Goal: Task Accomplishment & Management: Complete application form

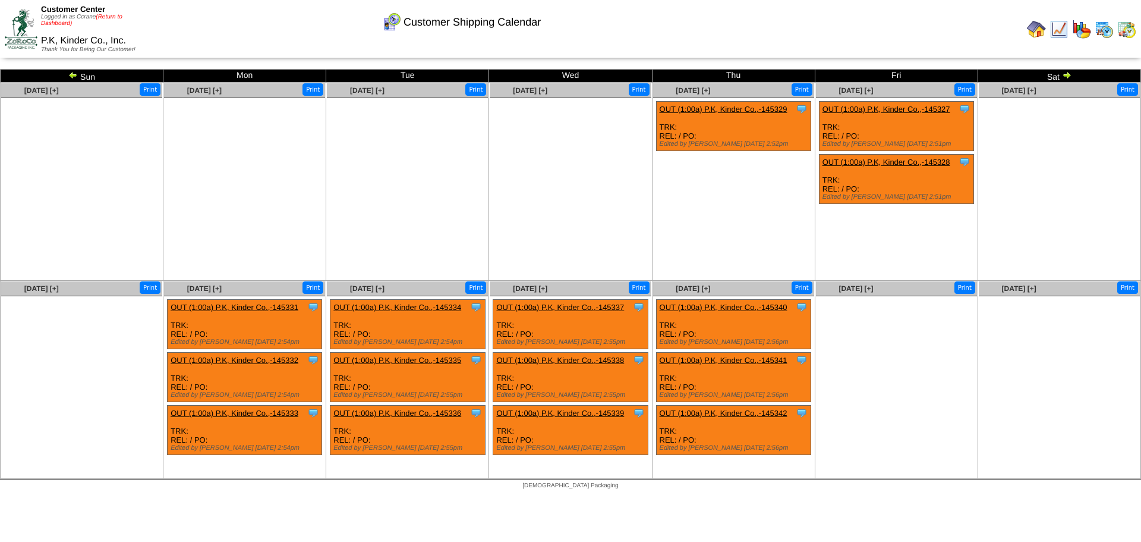
click at [107, 17] on link "(Return to Dashboard)" at bounding box center [81, 20] width 81 height 13
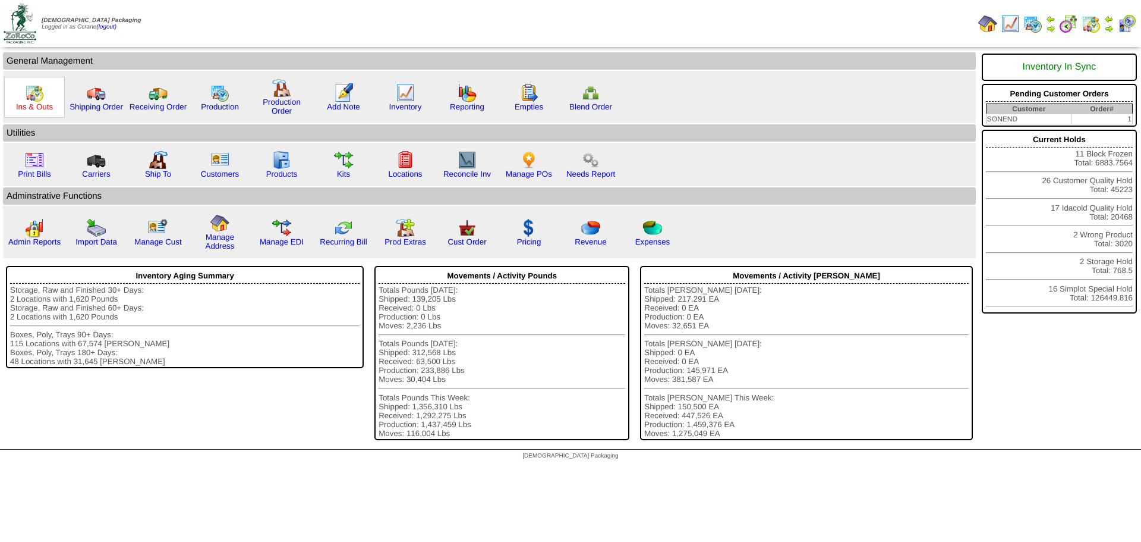
click at [39, 102] on link "Ins & Outs" at bounding box center [34, 106] width 37 height 9
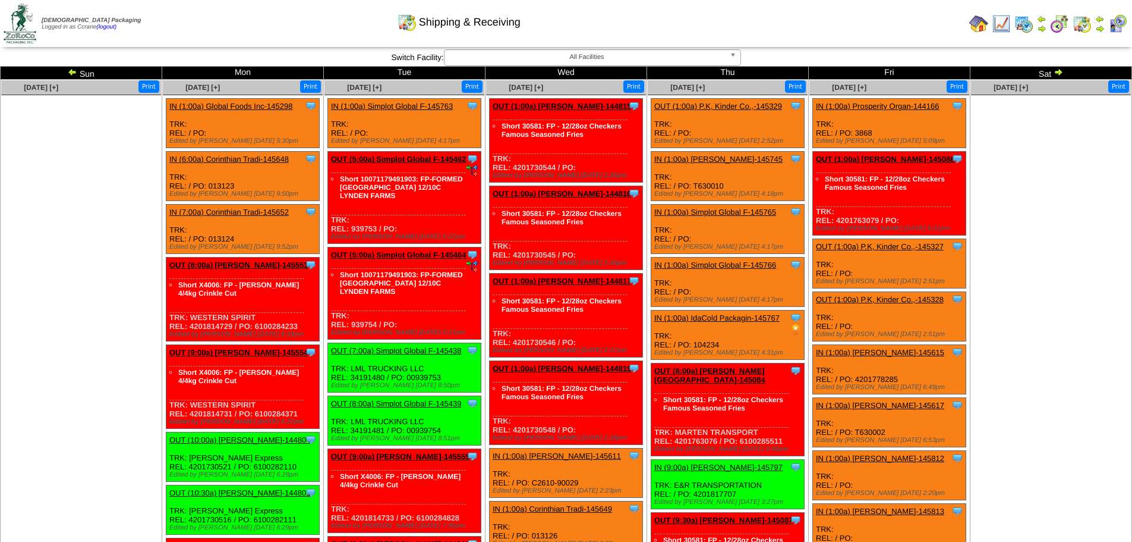
click at [68, 73] on img at bounding box center [73, 72] width 10 height 10
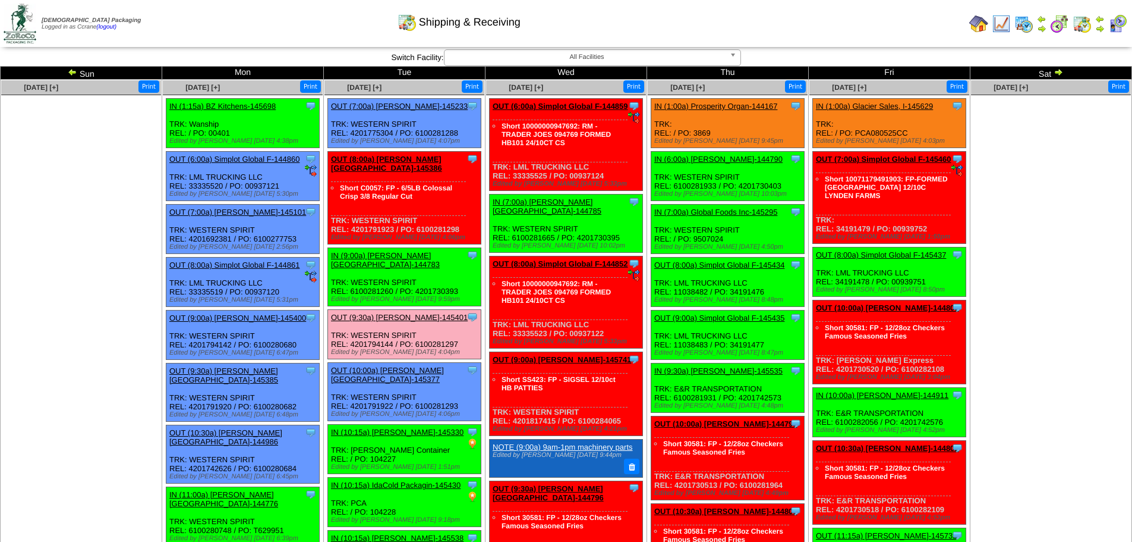
click at [1060, 74] on img at bounding box center [1059, 72] width 10 height 10
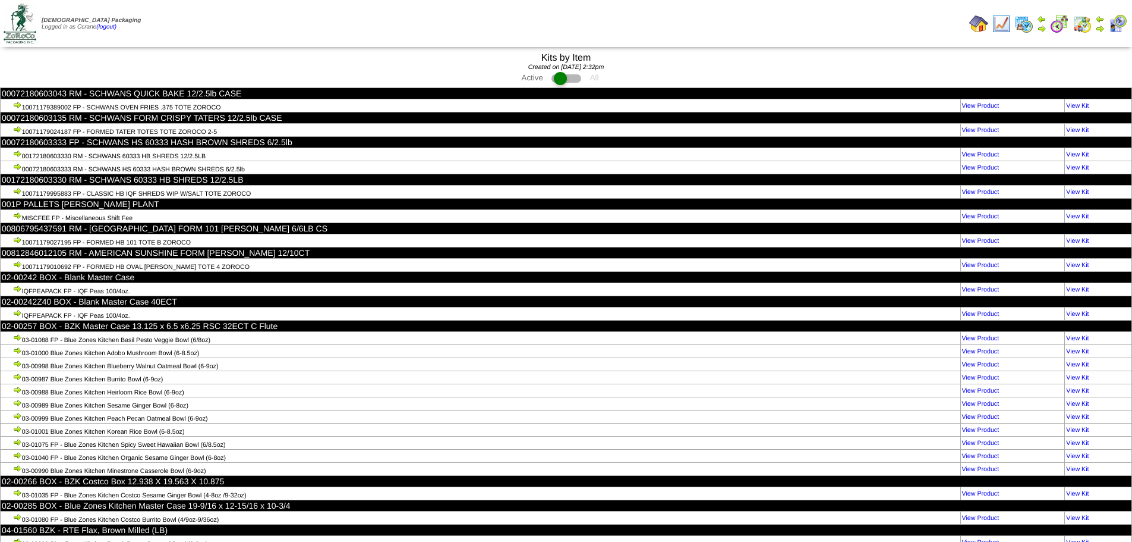
click at [474, 20] on td "Print All" at bounding box center [627, 23] width 675 height 45
click at [685, 30] on td "Print All" at bounding box center [627, 23] width 675 height 45
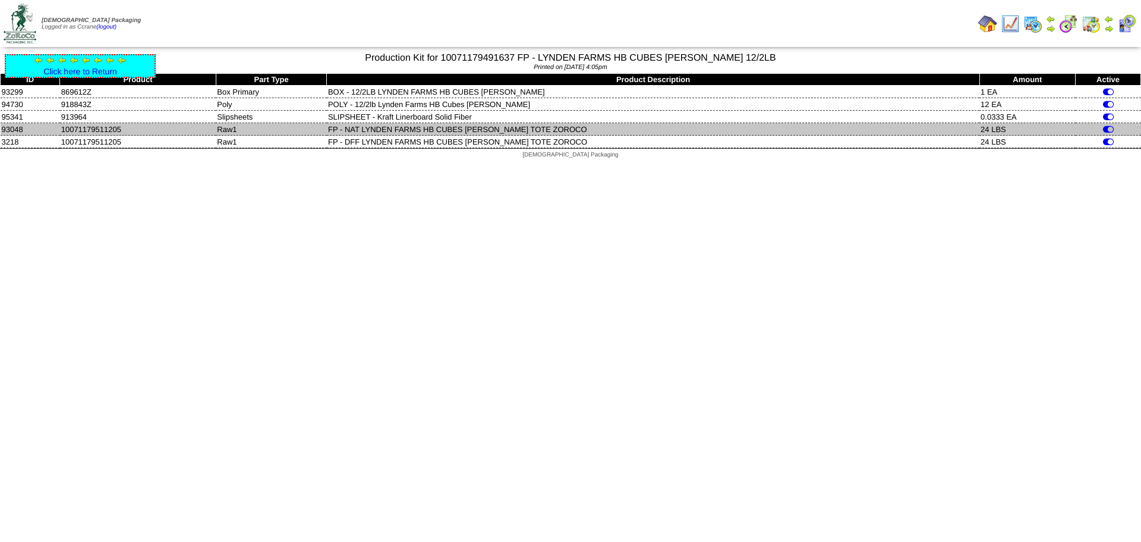
click at [86, 128] on td "10071179511205" at bounding box center [138, 129] width 156 height 12
copy td "10071179511205"
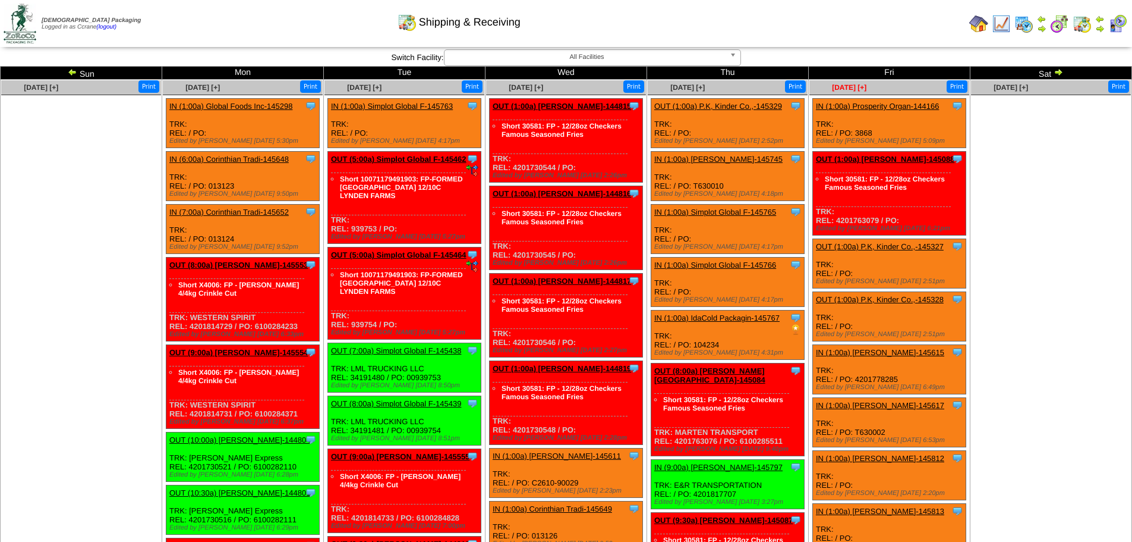
click at [845, 86] on span "Aug 22 [+]" at bounding box center [849, 87] width 34 height 8
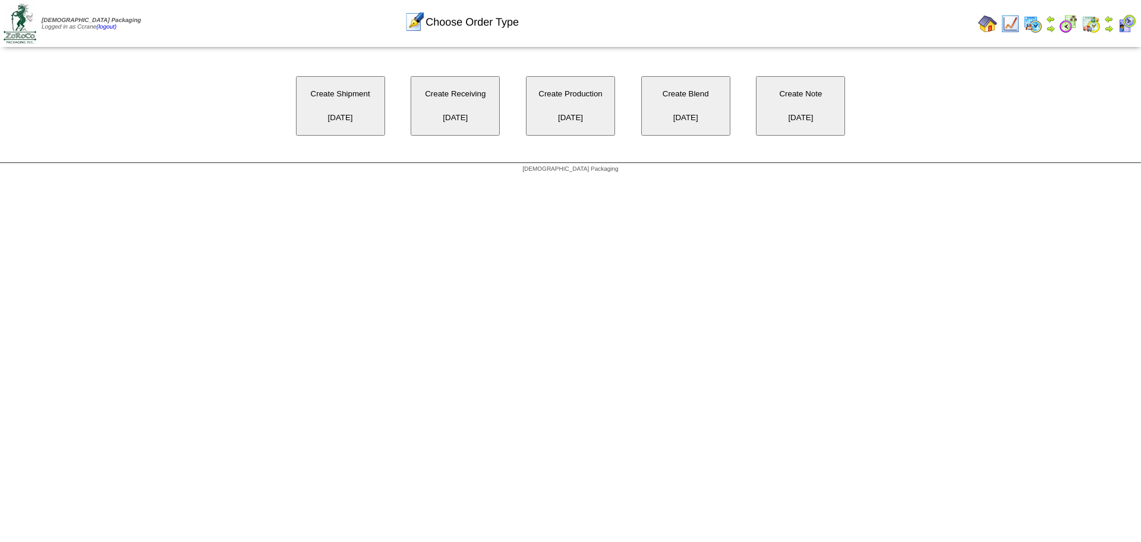
click at [457, 112] on button "Create Receiving [DATE]" at bounding box center [455, 105] width 89 height 59
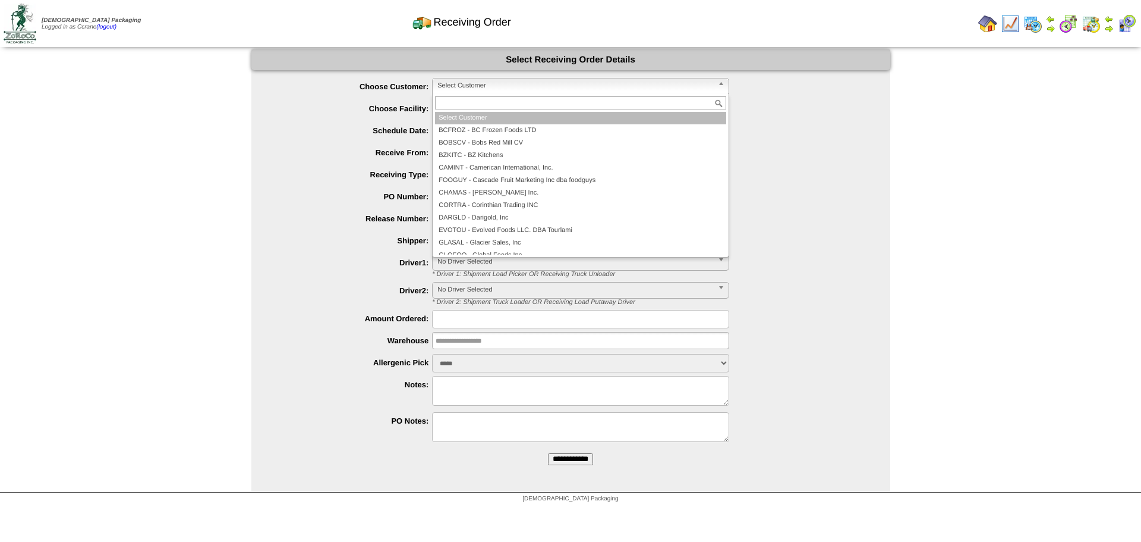
click at [518, 80] on span "Select Customer" at bounding box center [575, 85] width 276 height 14
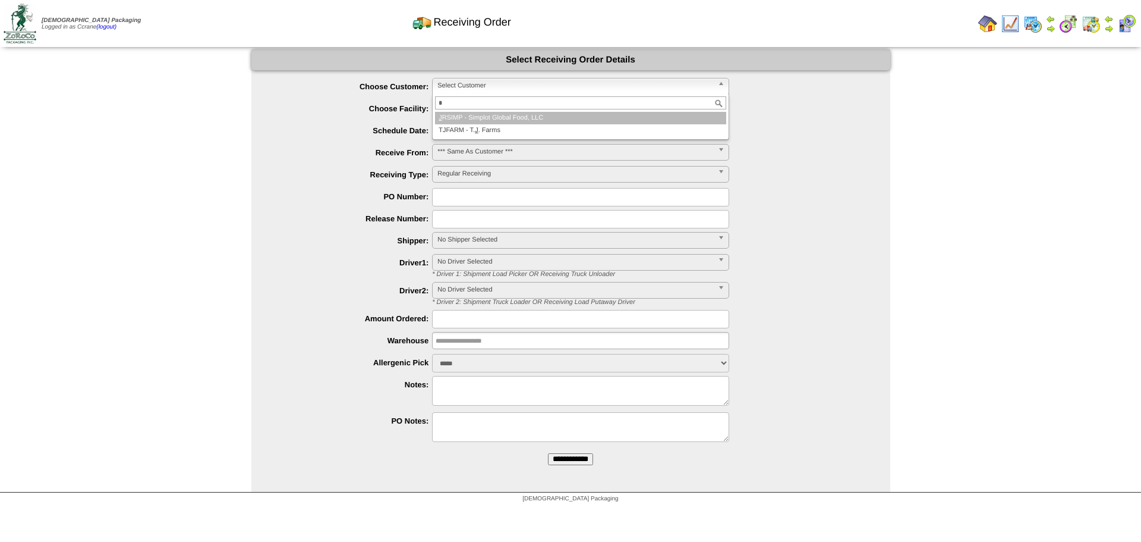
type input "*"
click at [511, 121] on li "J RSIMP - Simplot Global Food, LLC" at bounding box center [580, 118] width 291 height 12
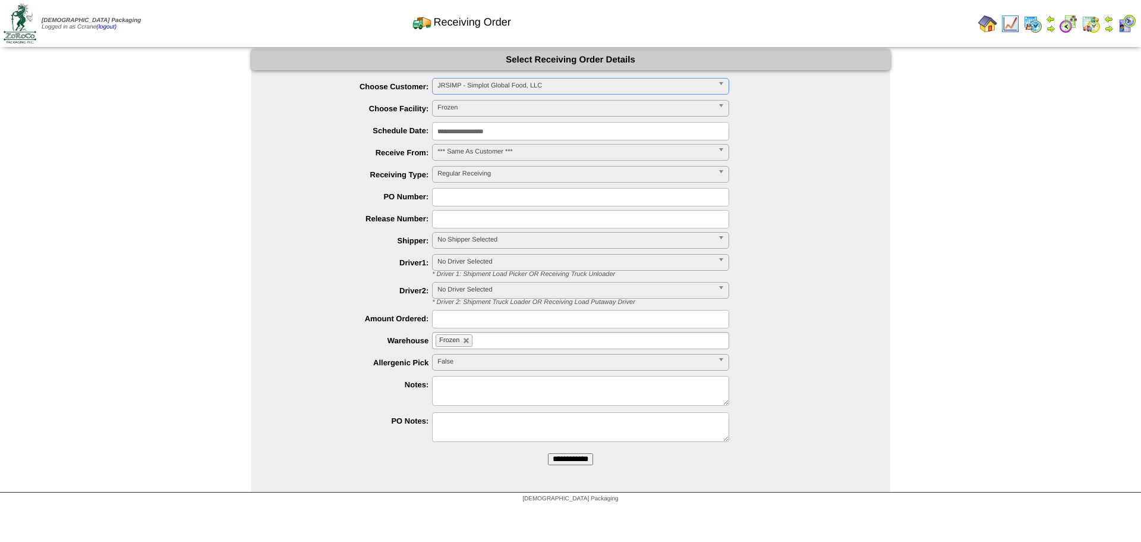
click at [548, 453] on input "**********" at bounding box center [570, 459] width 45 height 12
click at [458, 81] on span "Select Customer" at bounding box center [575, 85] width 276 height 14
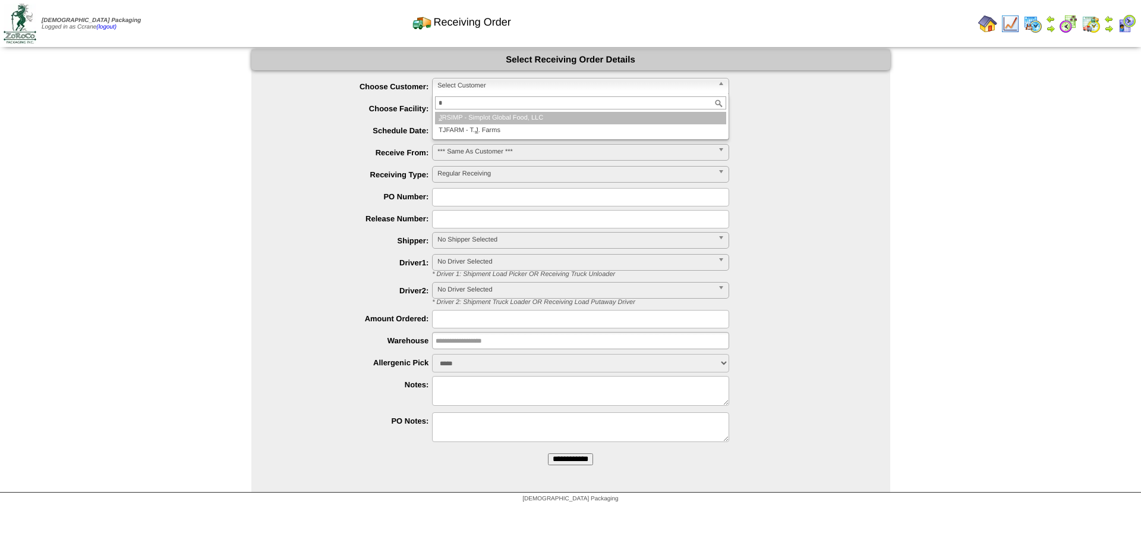
type input "*"
click at [476, 121] on li "J RSIMP - Simplot Global Food, LLC" at bounding box center [580, 118] width 291 height 12
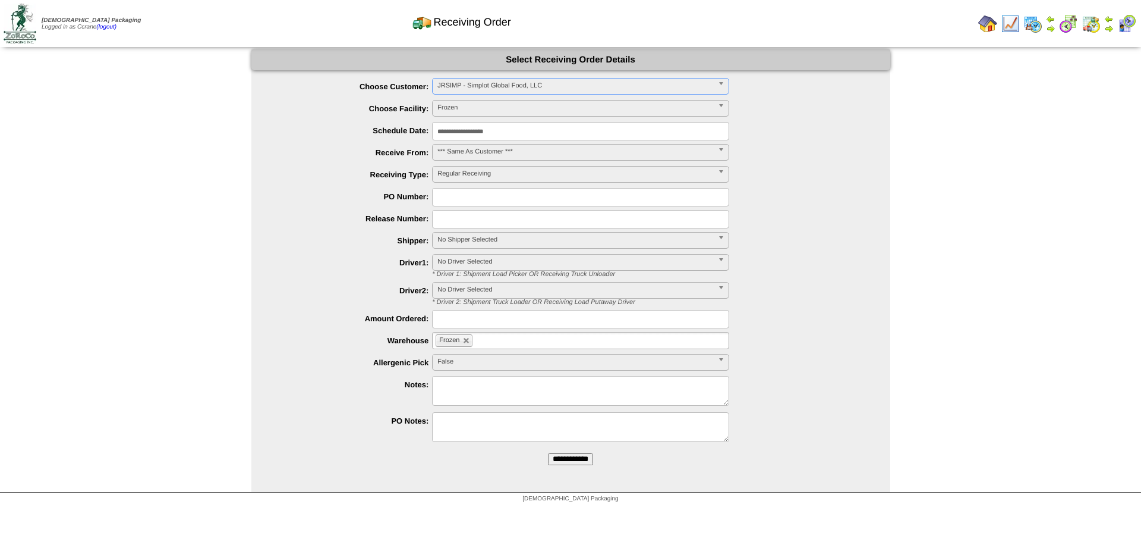
click at [548, 453] on input "**********" at bounding box center [570, 459] width 45 height 12
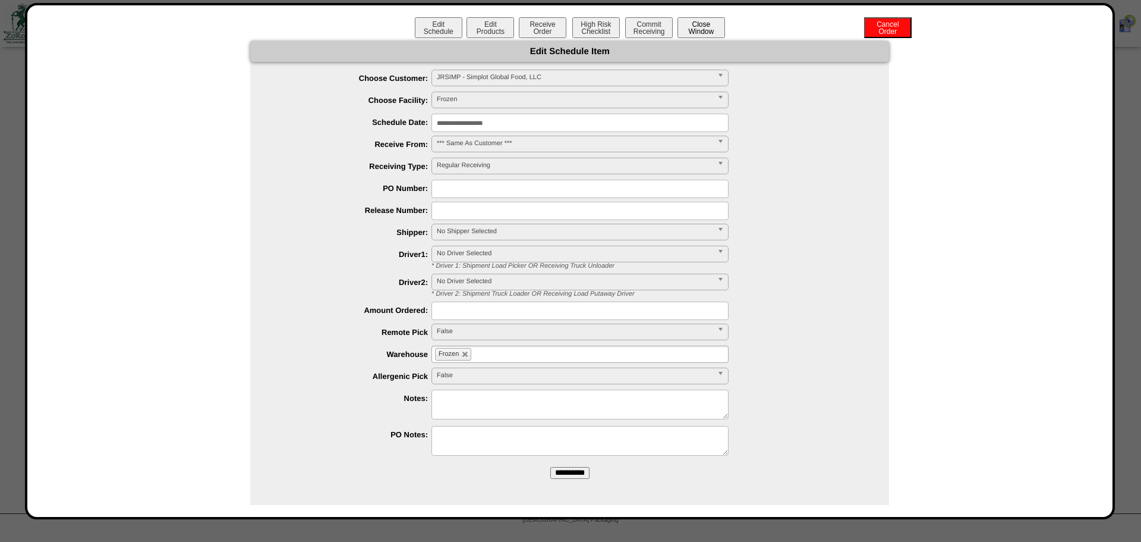
click at [706, 29] on button "Close Window" at bounding box center [702, 27] width 48 height 21
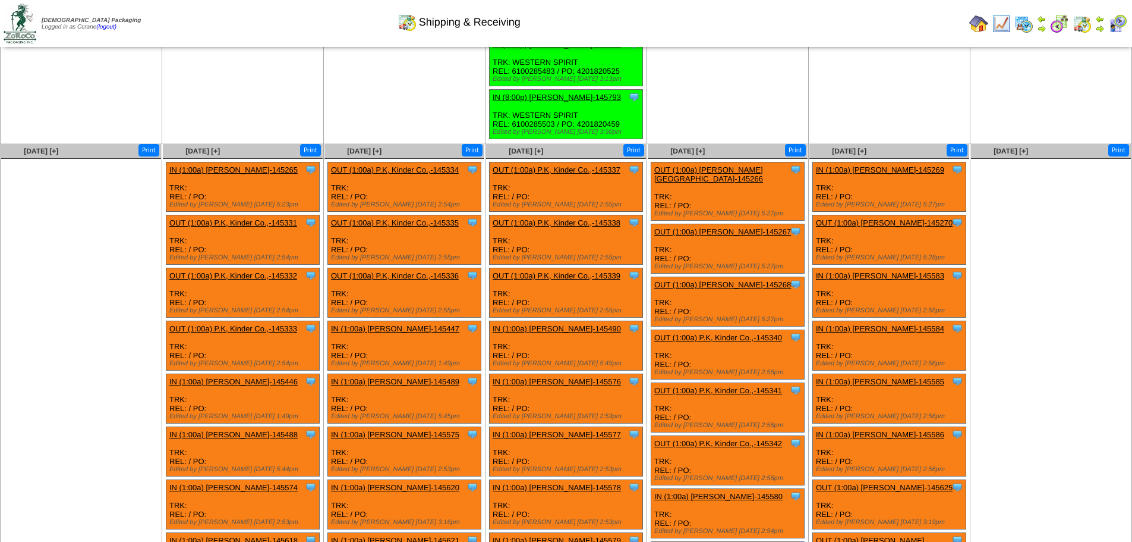
scroll to position [1707, 0]
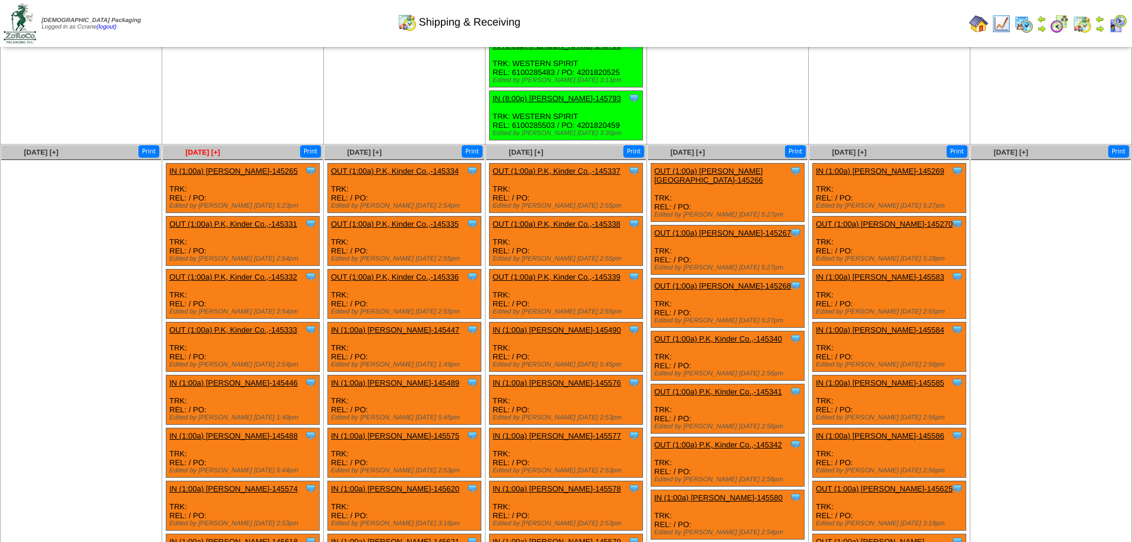
click at [203, 152] on span "[DATE] [+]" at bounding box center [202, 152] width 34 height 8
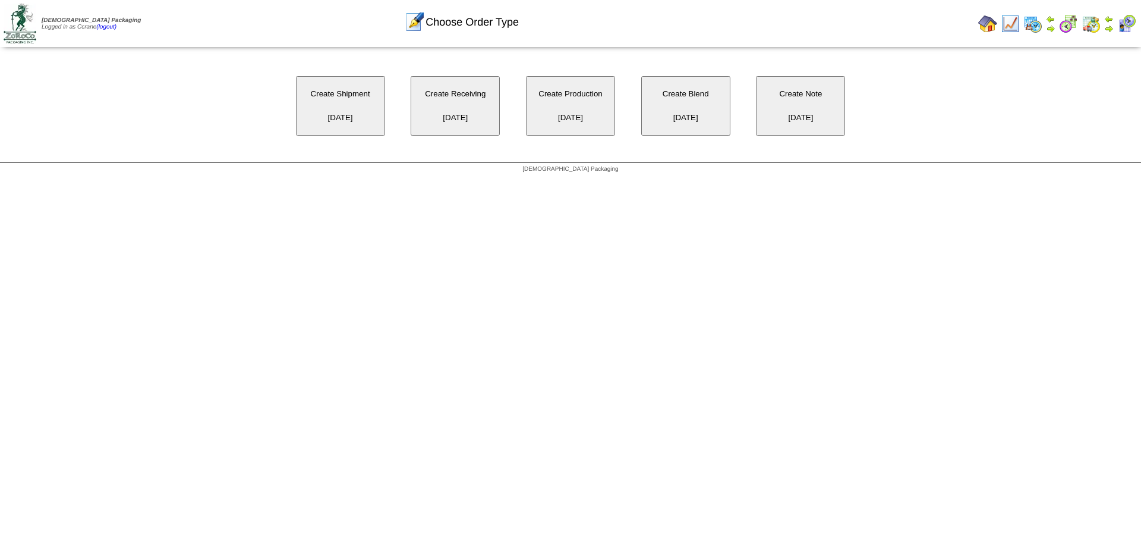
click at [443, 109] on button "Create Receiving [DATE]" at bounding box center [455, 105] width 89 height 59
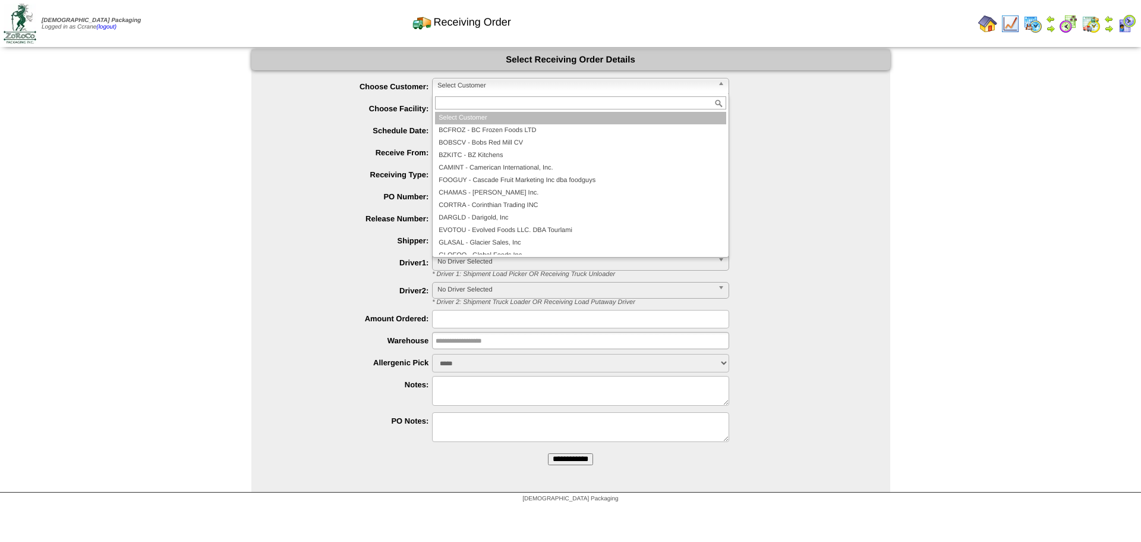
click at [489, 85] on span "Select Customer" at bounding box center [575, 85] width 276 height 14
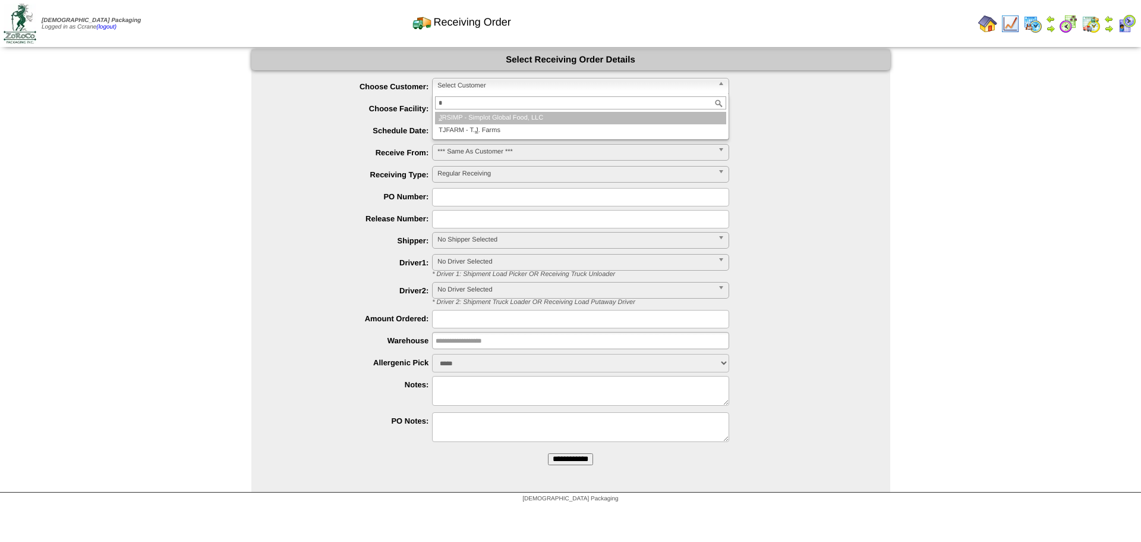
type input "*"
click at [492, 119] on li "J RSIMP - Simplot Global Food, LLC" at bounding box center [580, 118] width 291 height 12
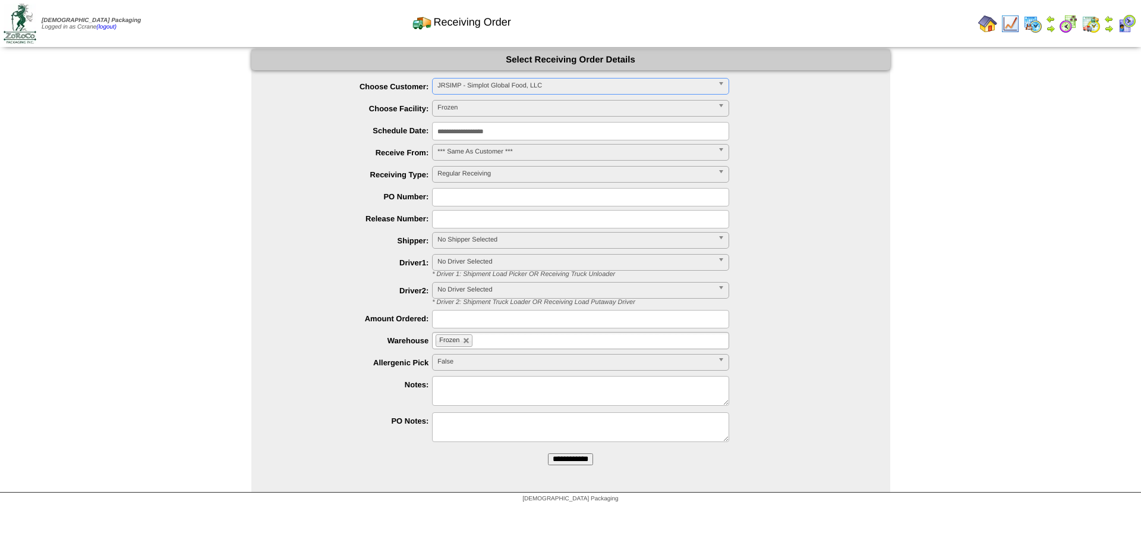
click at [548, 453] on input "**********" at bounding box center [570, 459] width 45 height 12
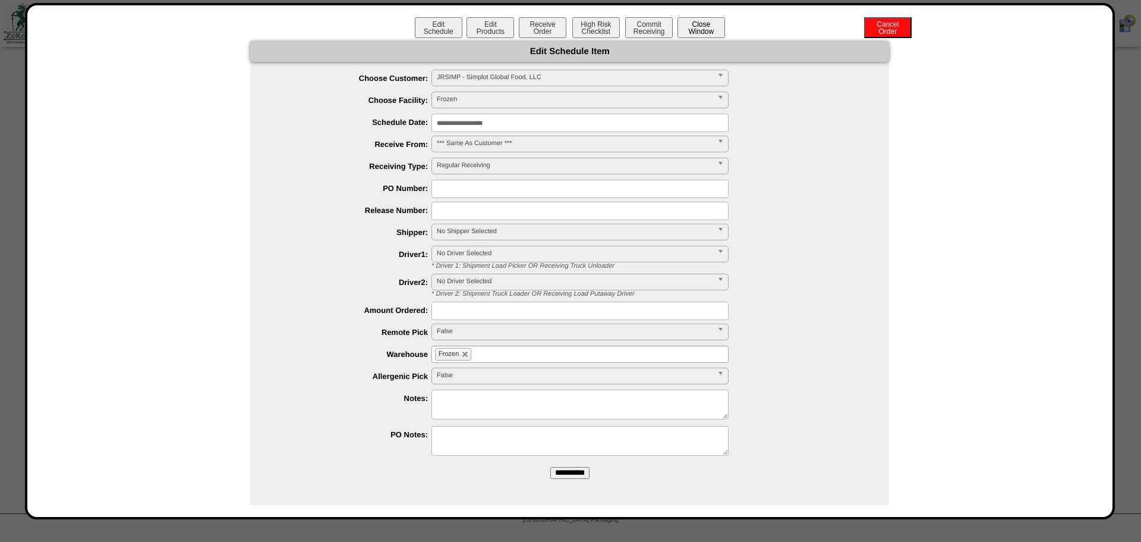
click at [698, 27] on button "Close Window" at bounding box center [702, 27] width 48 height 21
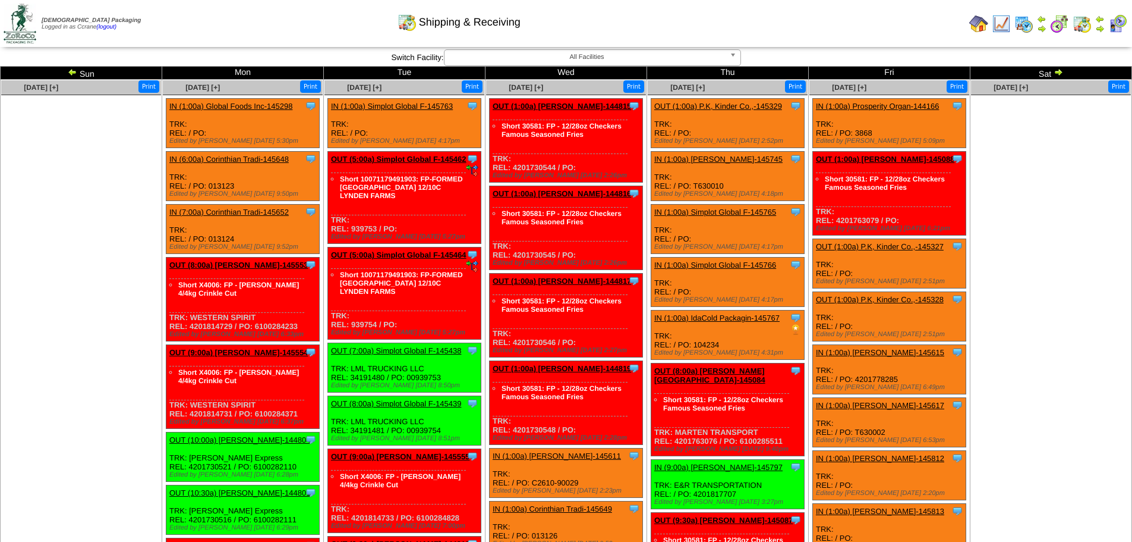
click at [74, 73] on img at bounding box center [73, 72] width 10 height 10
